Goal: Information Seeking & Learning: Learn about a topic

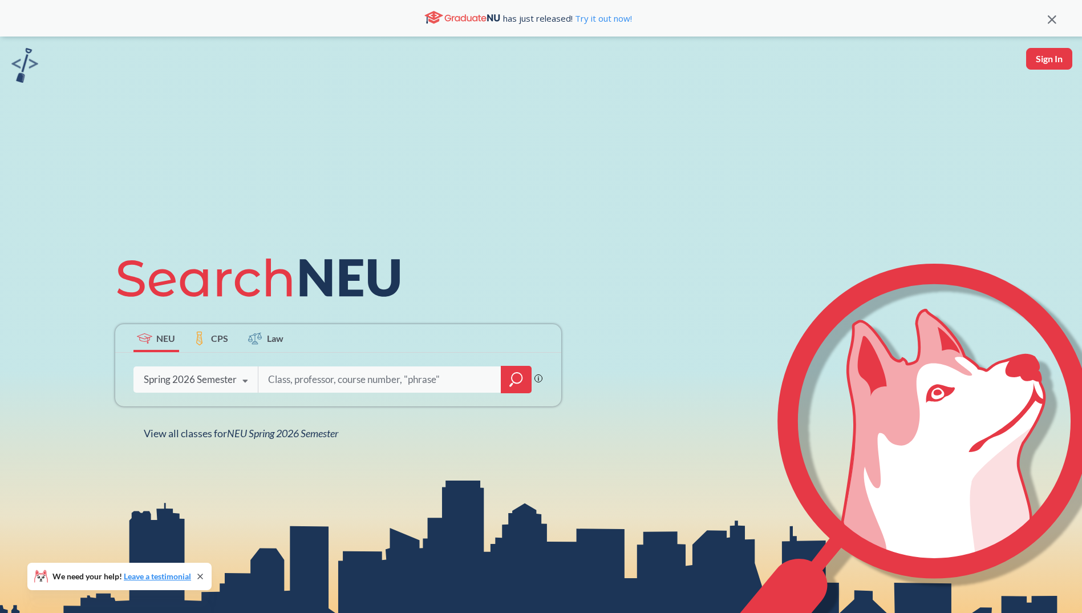
click at [307, 379] on input "search" at bounding box center [380, 379] width 226 height 24
type input "fina"
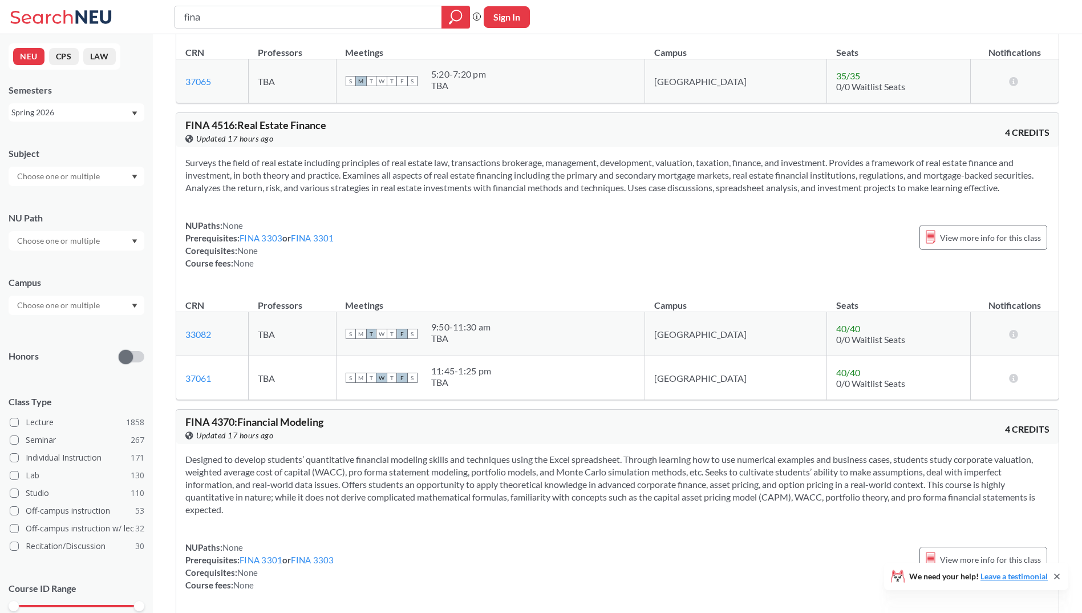
scroll to position [114, 0]
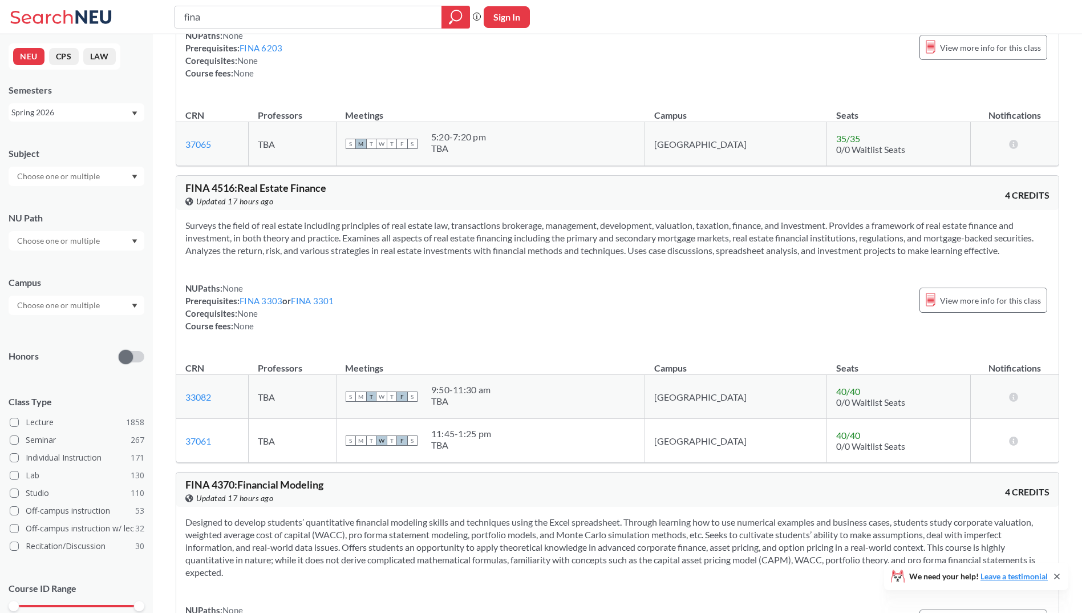
click at [85, 169] on div at bounding box center [77, 176] width 136 height 19
click at [71, 204] on div "FINA ( 46 )" at bounding box center [79, 205] width 129 height 13
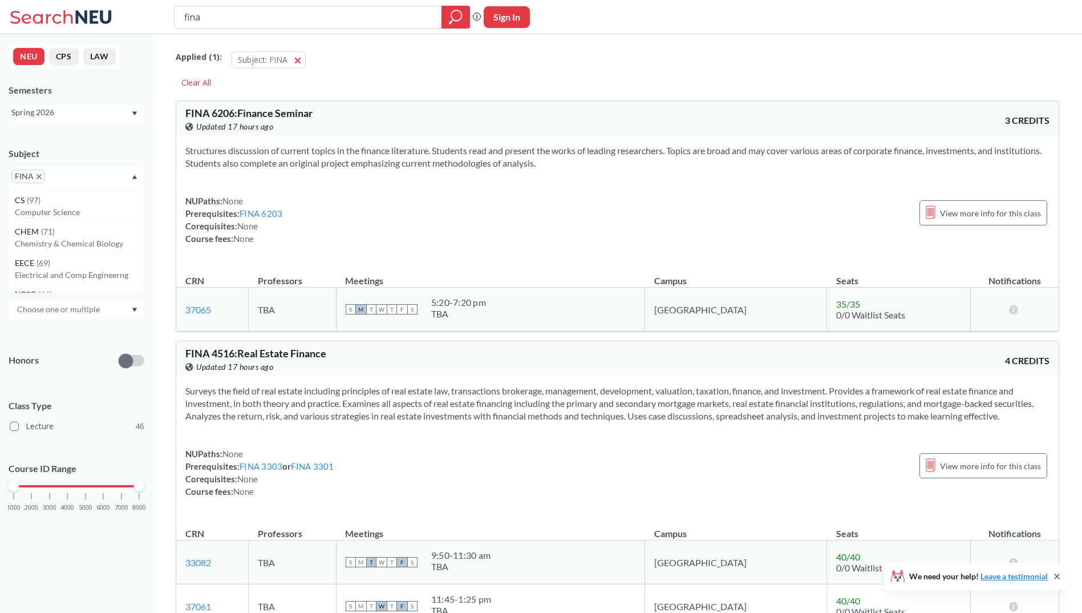
click at [74, 169] on div "FINA" at bounding box center [77, 178] width 136 height 23
click at [94, 315] on input "text" at bounding box center [59, 309] width 96 height 14
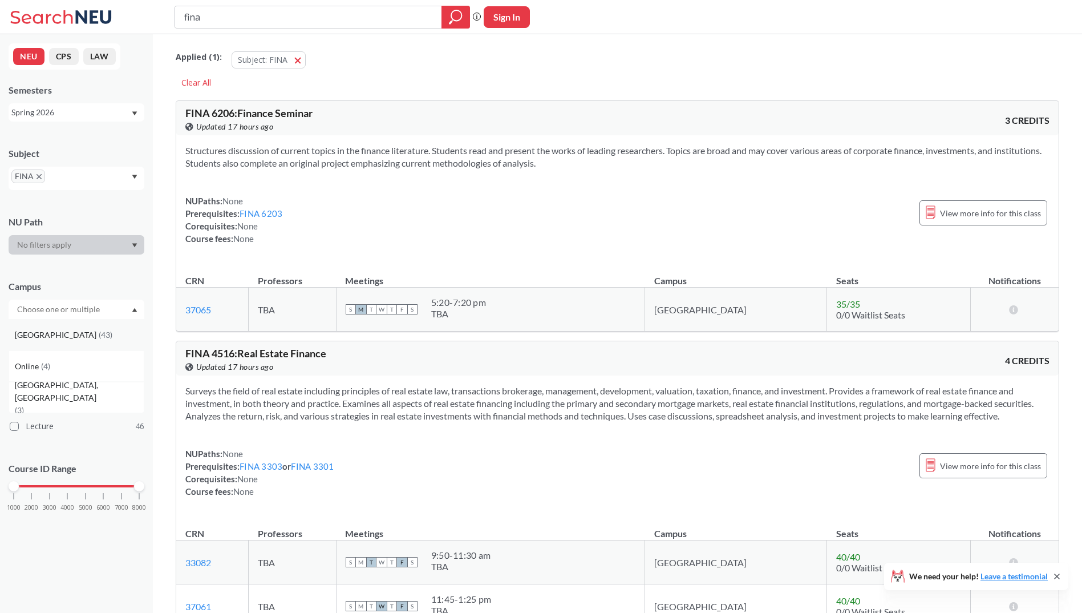
click at [80, 339] on div "[GEOGRAPHIC_DATA] ( 43 )" at bounding box center [79, 335] width 129 height 13
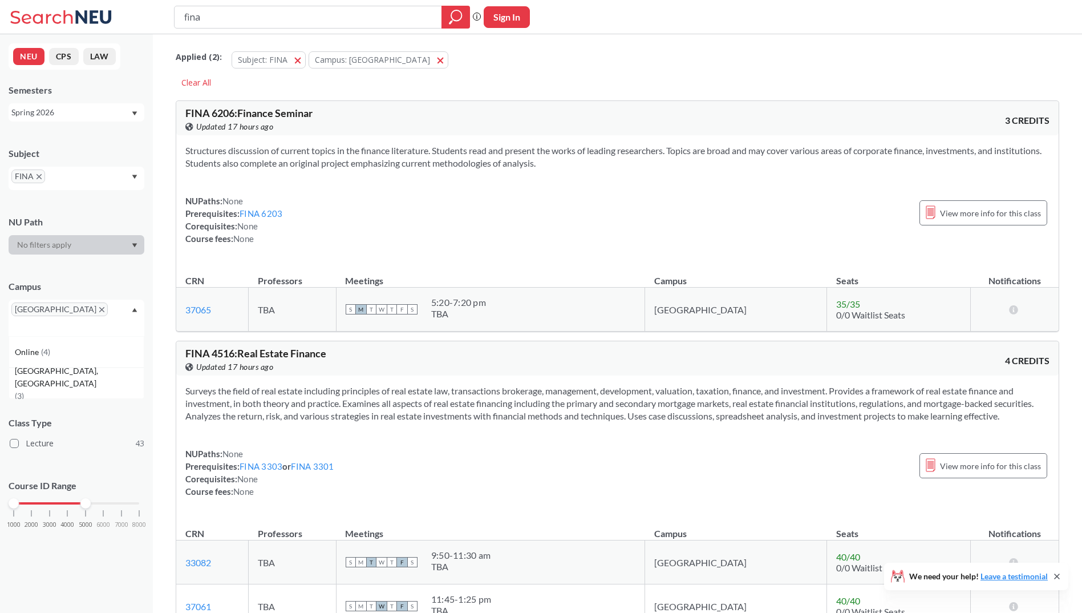
drag, startPoint x: 139, startPoint y: 492, endPoint x: 88, endPoint y: 494, distance: 51.4
click at [88, 498] on div at bounding box center [85, 503] width 10 height 10
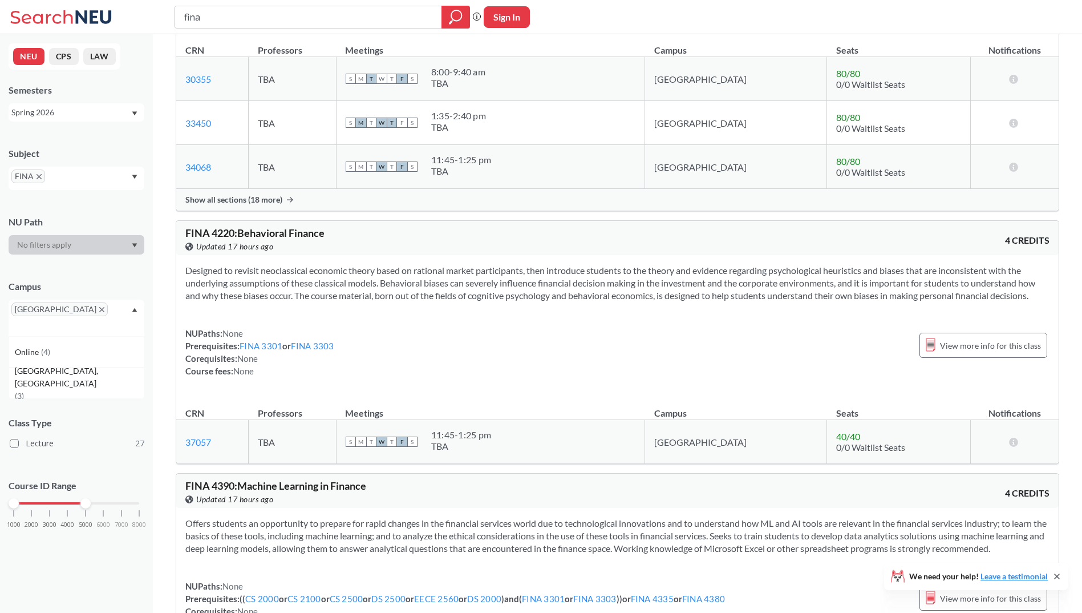
scroll to position [1711, 0]
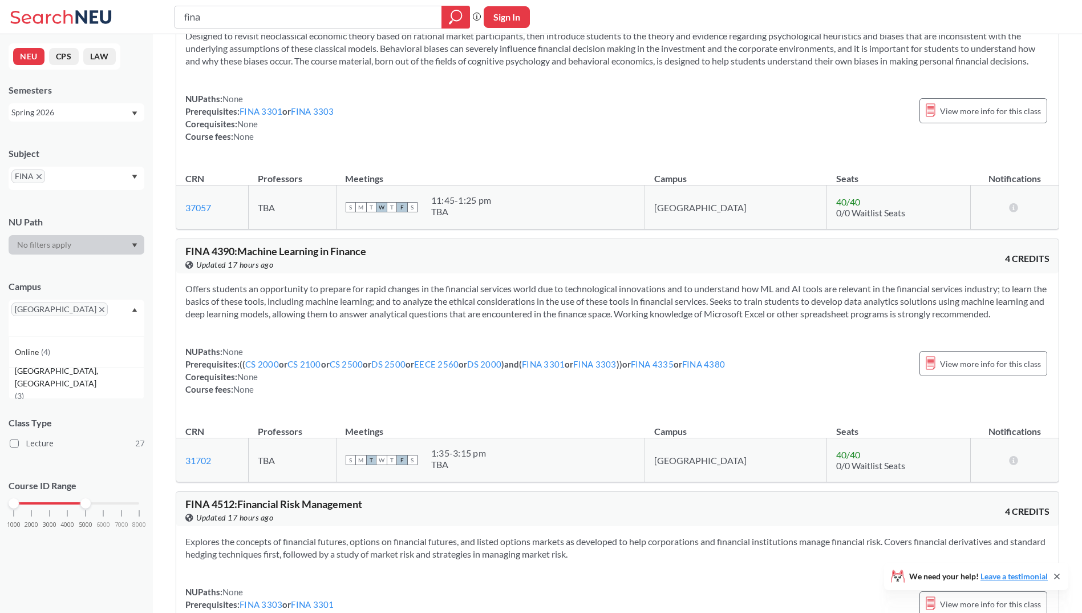
click at [319, 255] on span "FINA 4390 : Machine Learning in Finance" at bounding box center [275, 251] width 181 height 13
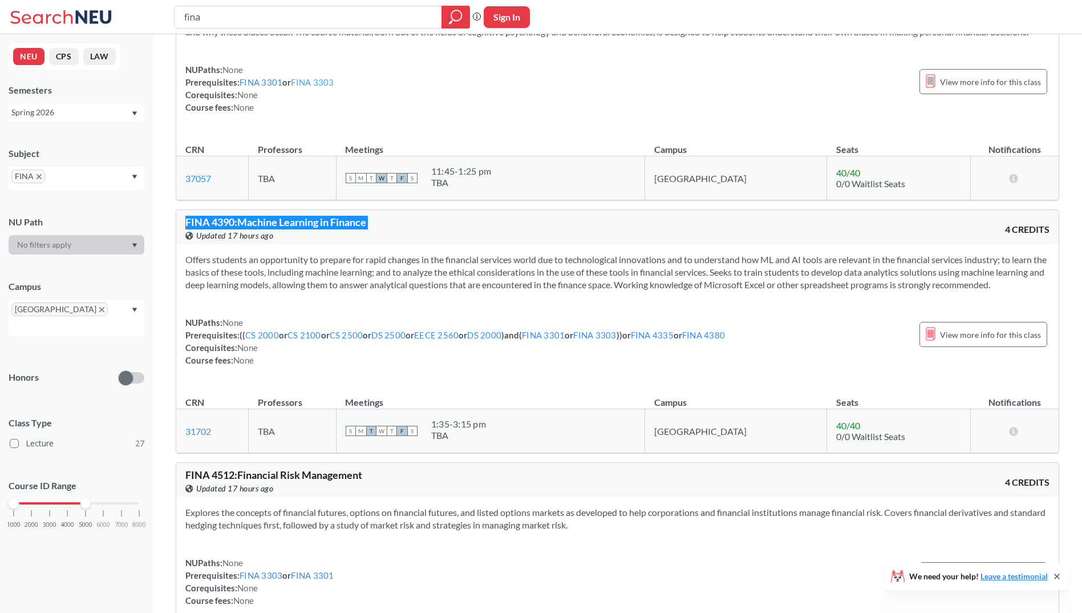
scroll to position [1683, 0]
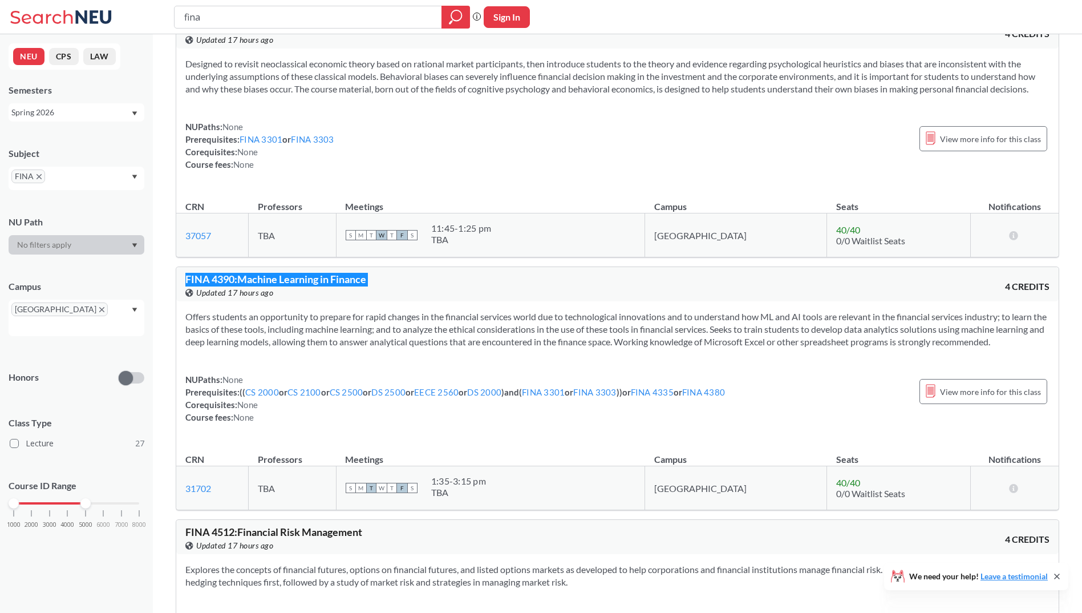
click at [111, 178] on div "FINA" at bounding box center [77, 178] width 136 height 23
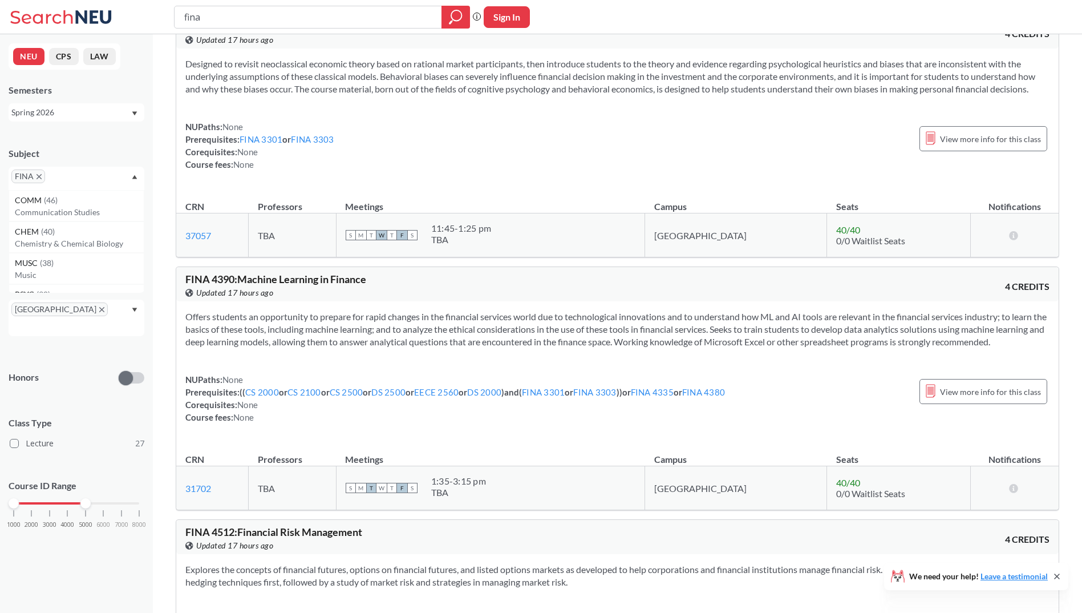
click at [39, 176] on icon "X to remove pill" at bounding box center [39, 176] width 5 height 5
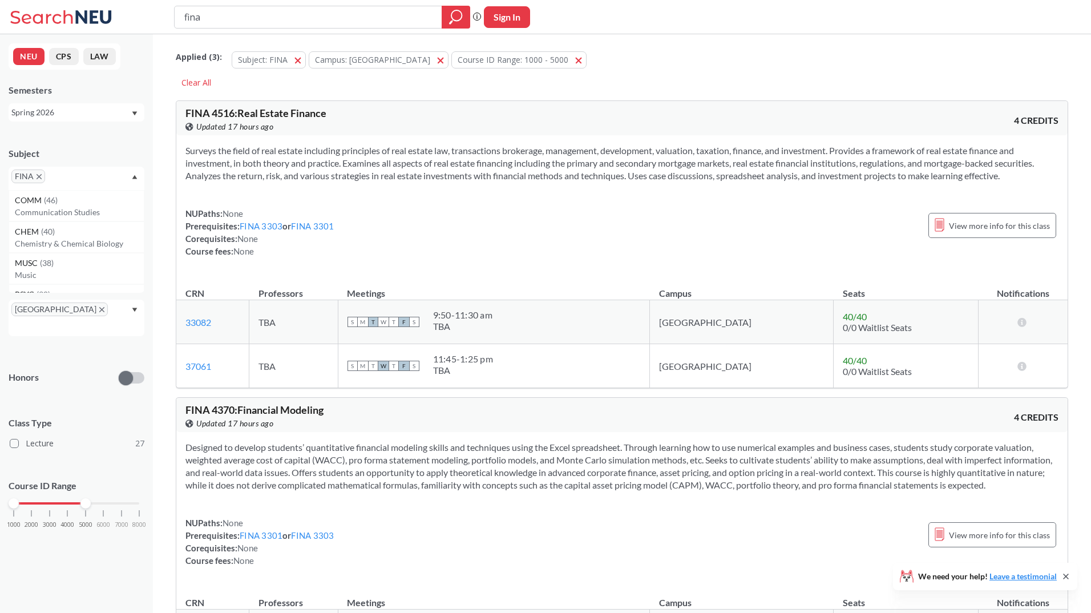
click at [48, 177] on input "text" at bounding box center [65, 180] width 34 height 14
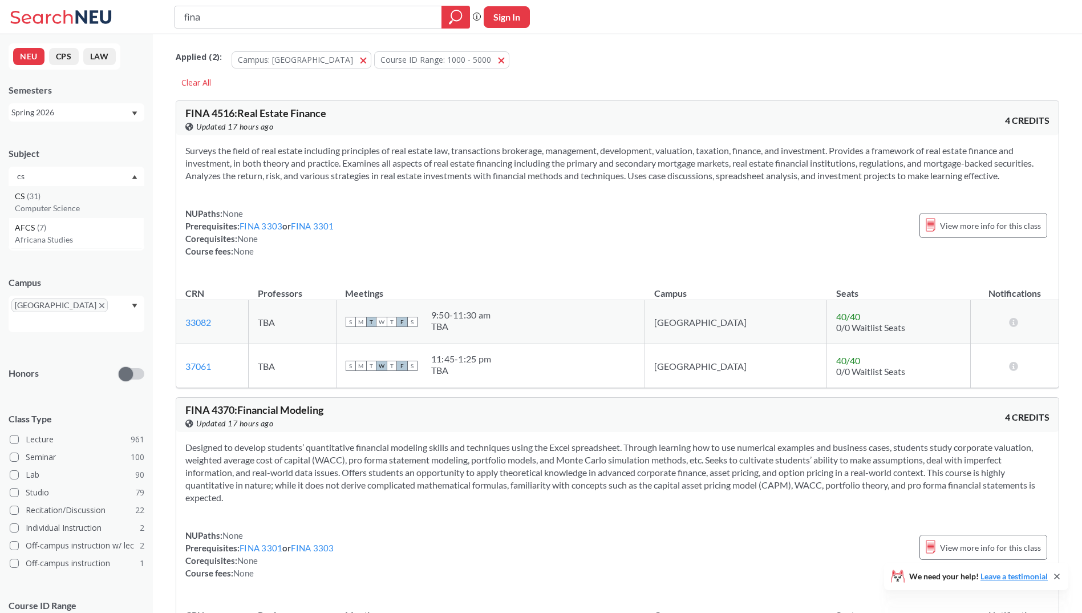
type input "cs"
click at [43, 195] on div "CS ( 31 )" at bounding box center [79, 196] width 129 height 13
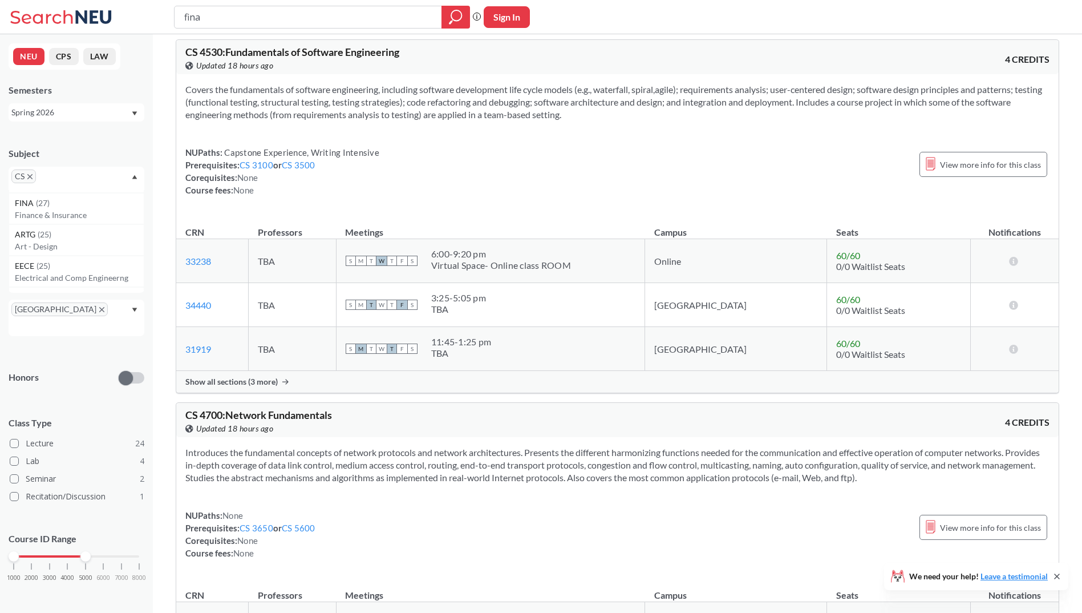
scroll to position [8158, 0]
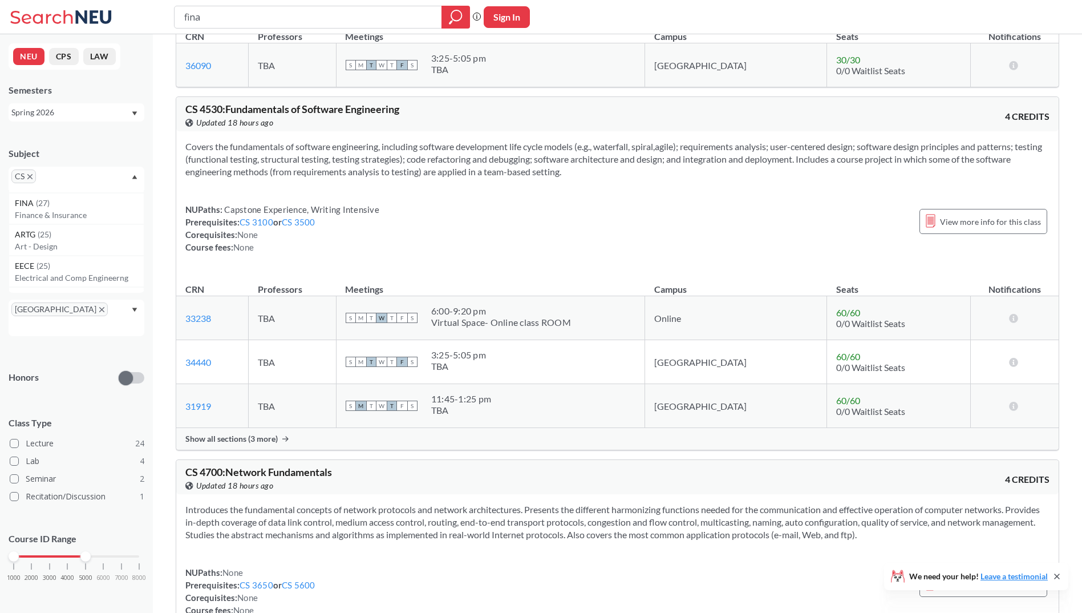
click at [213, 115] on span "CS 4530 : Fundamentals of Software Engineering" at bounding box center [292, 109] width 214 height 13
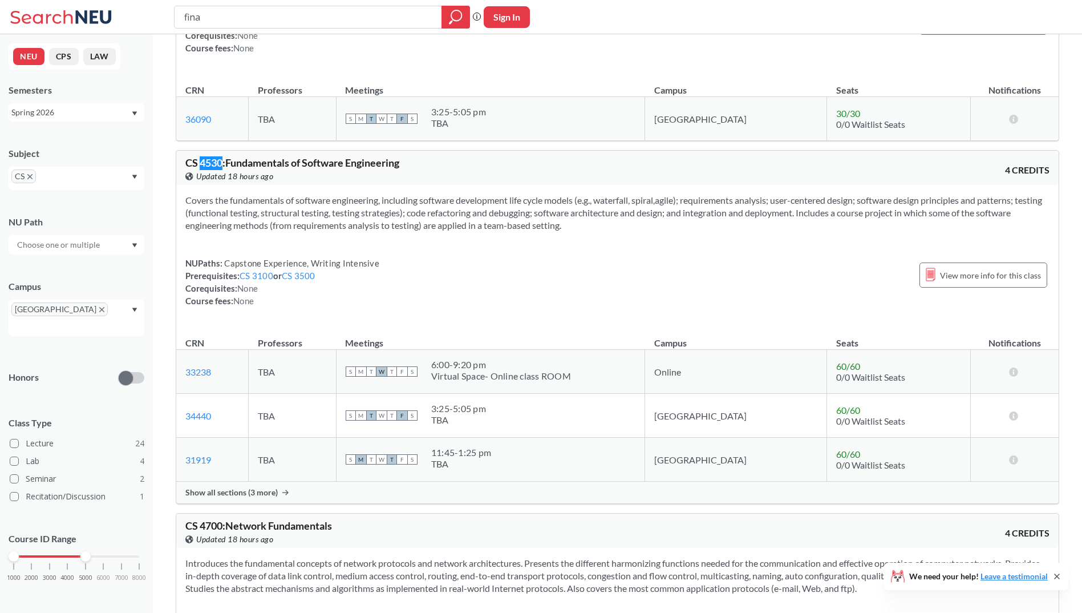
scroll to position [8101, 0]
click at [34, 173] on span "CS" at bounding box center [23, 176] width 25 height 14
drag, startPoint x: 252, startPoint y: 19, endPoint x: 188, endPoint y: 10, distance: 64.1
click at [188, 10] on input "fina" at bounding box center [308, 16] width 250 height 19
type input "f"
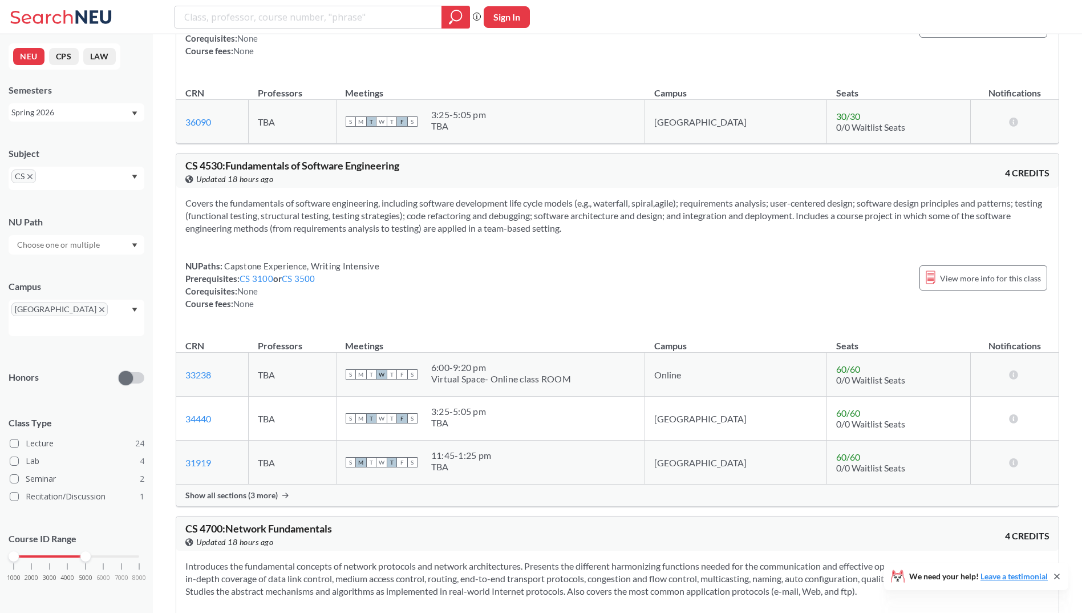
click at [33, 181] on span "CS" at bounding box center [23, 176] width 25 height 14
click at [31, 177] on icon "X to remove pill" at bounding box center [29, 176] width 5 height 5
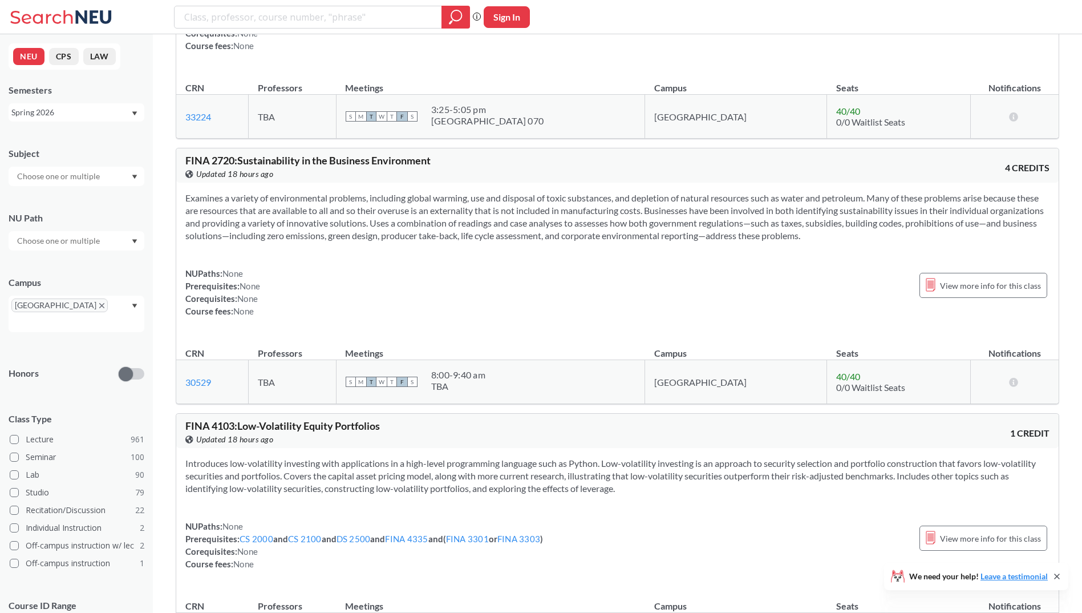
scroll to position [8101, 0]
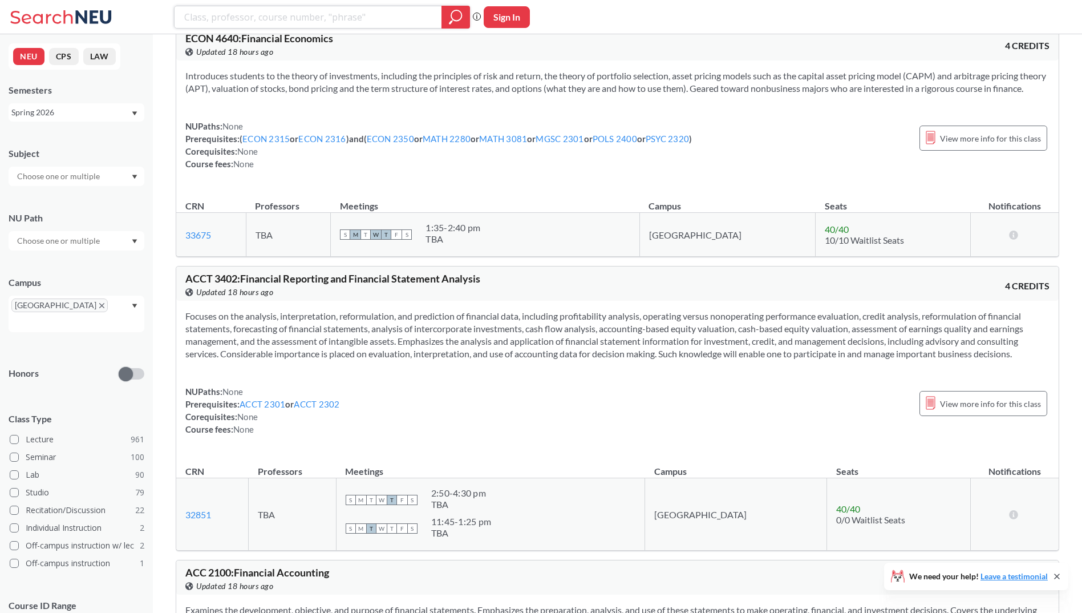
click at [293, 14] on input "search" at bounding box center [308, 16] width 250 height 19
type input "strategy"
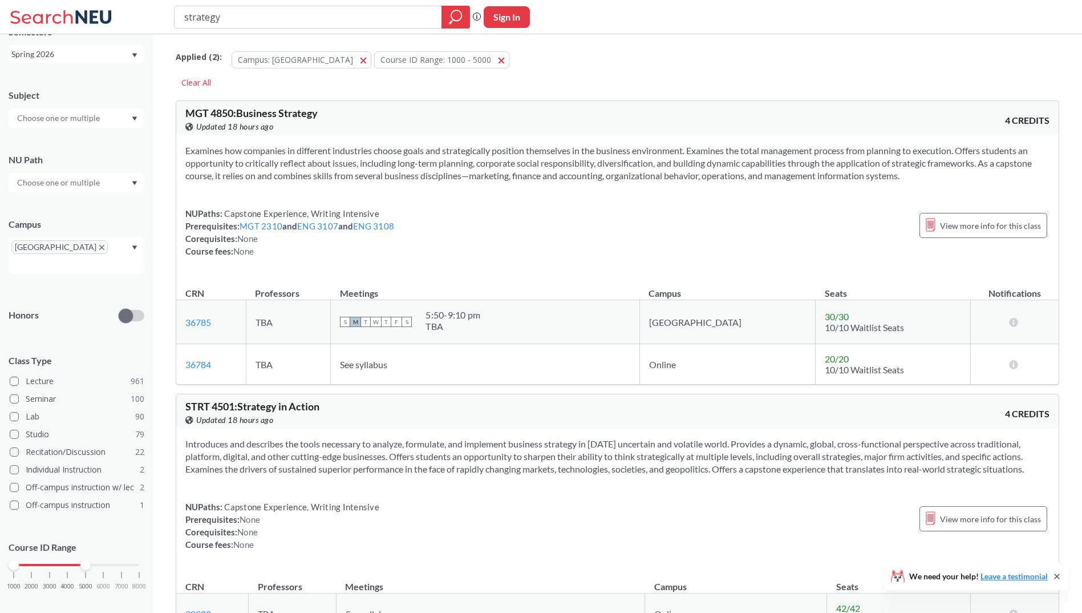
scroll to position [59, 0]
click at [69, 187] on input "text" at bounding box center [59, 182] width 96 height 14
type input "ca"
click at [73, 214] on div "Capstone Experience ( 72 )" at bounding box center [77, 207] width 136 height 31
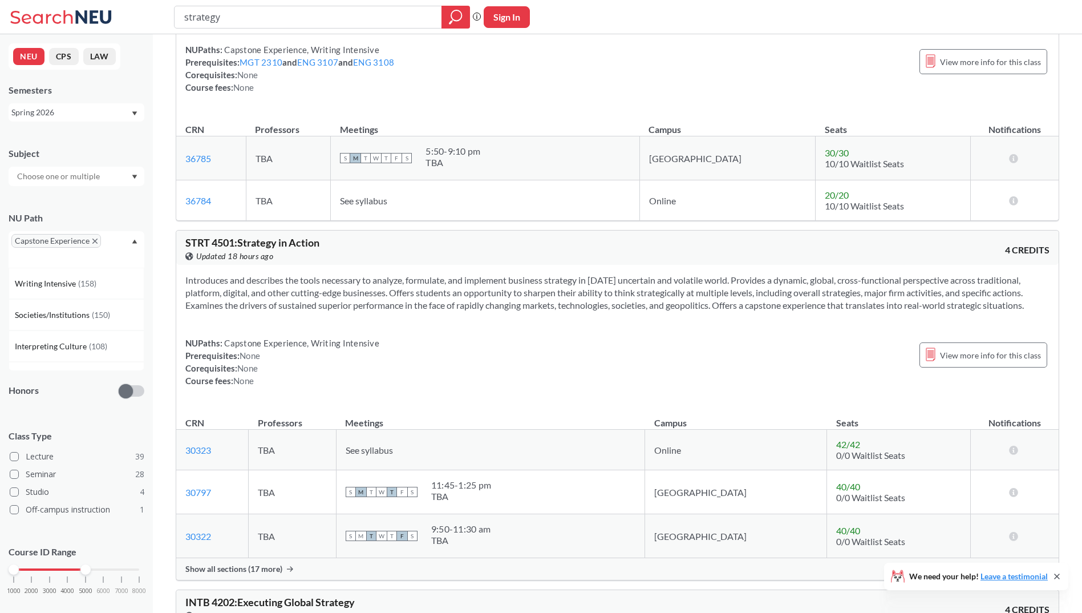
scroll to position [228, 0]
